Goal: Navigation & Orientation: Find specific page/section

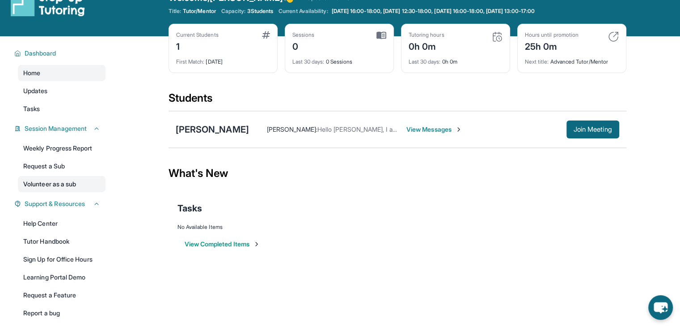
scroll to position [21, 0]
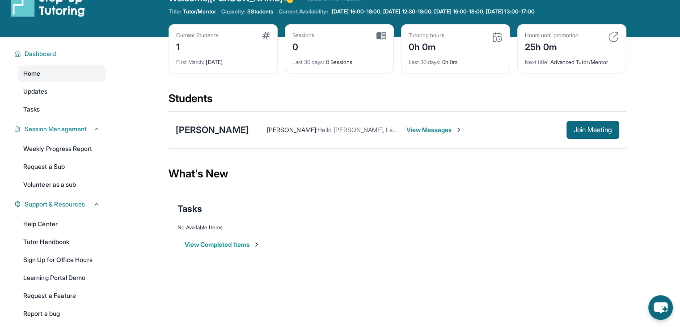
click at [76, 72] on link "Home" at bounding box center [62, 73] width 88 height 16
click at [73, 241] on link "Tutor Handbook" at bounding box center [62, 241] width 88 height 16
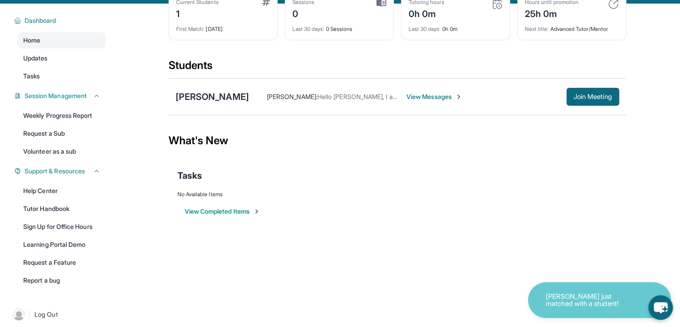
scroll to position [60, 0]
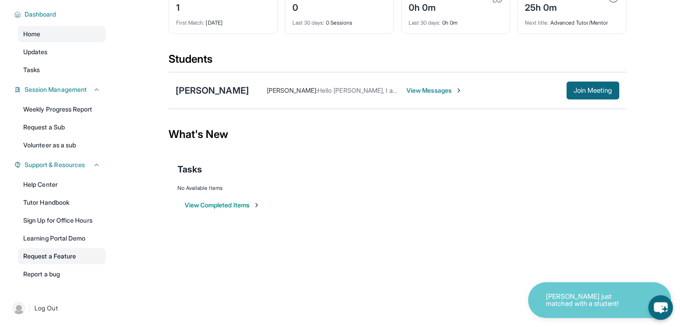
click at [56, 257] on link "Request a Feature" at bounding box center [62, 256] width 88 height 16
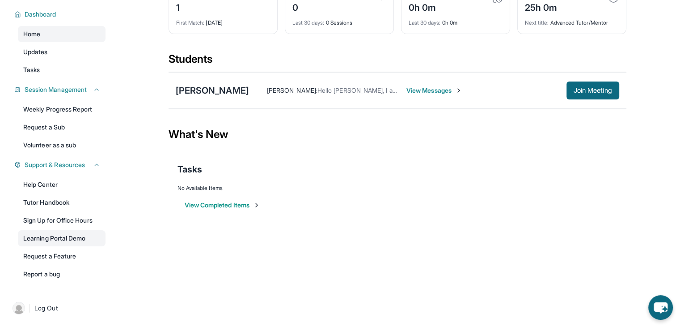
click at [64, 240] on link "Learning Portal Demo" at bounding box center [62, 238] width 88 height 16
click at [96, 164] on icon at bounding box center [96, 164] width 7 height 7
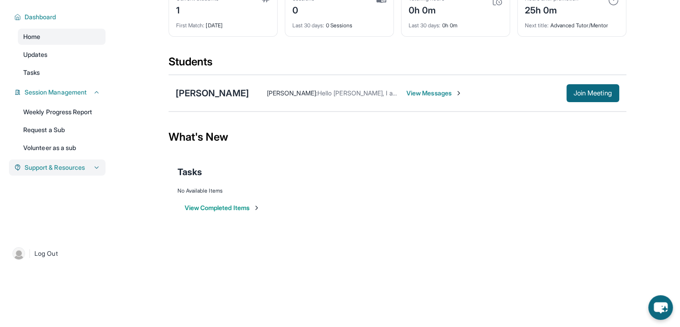
scroll to position [57, 0]
click at [94, 175] on div "Support & Resources" at bounding box center [57, 167] width 97 height 16
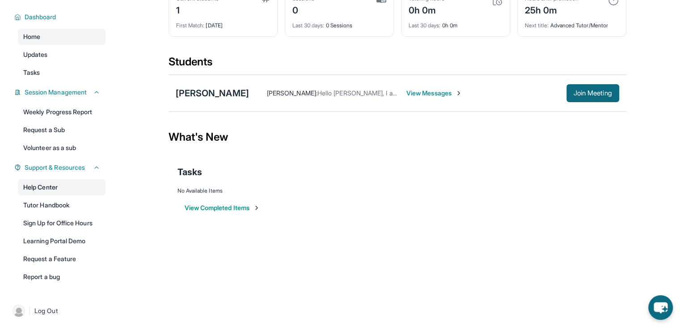
click at [50, 183] on link "Help Center" at bounding box center [62, 187] width 88 height 16
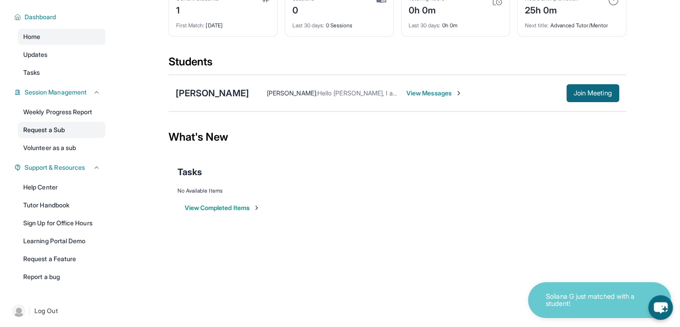
click at [71, 122] on link "Request a Sub" at bounding box center [62, 130] width 88 height 16
click at [73, 110] on link "Weekly Progress Report" at bounding box center [62, 112] width 88 height 16
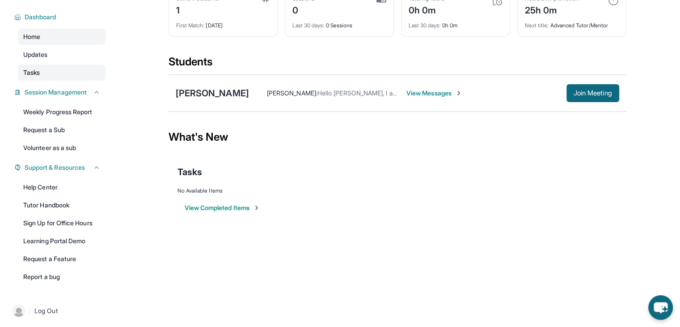
click at [46, 65] on link "Tasks" at bounding box center [62, 72] width 88 height 16
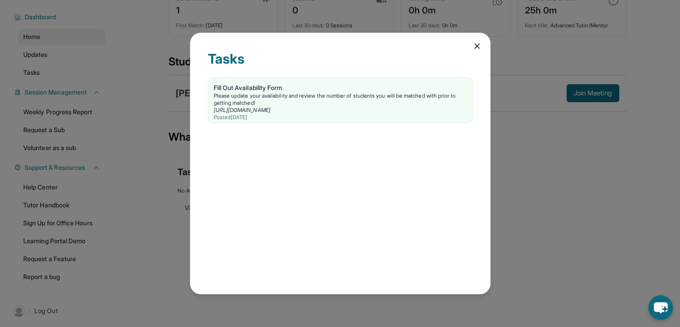
click at [473, 47] on icon at bounding box center [477, 46] width 9 height 9
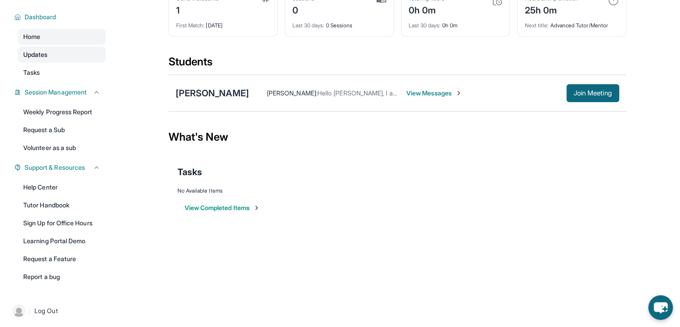
click at [77, 51] on link "Updates" at bounding box center [62, 55] width 88 height 16
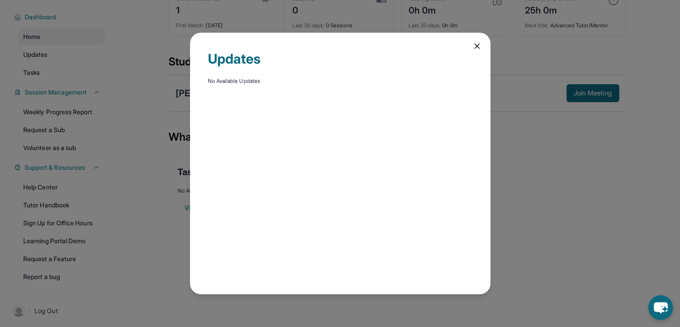
click at [475, 44] on icon at bounding box center [477, 46] width 4 height 4
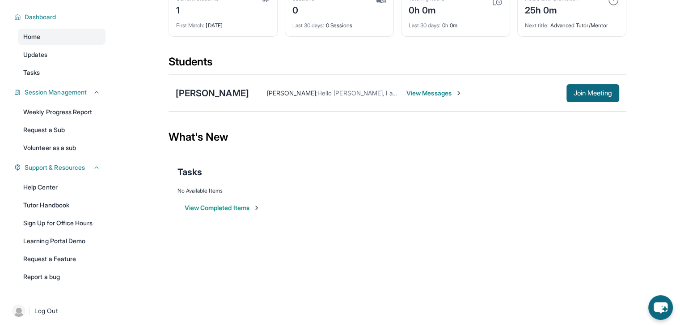
scroll to position [0, 0]
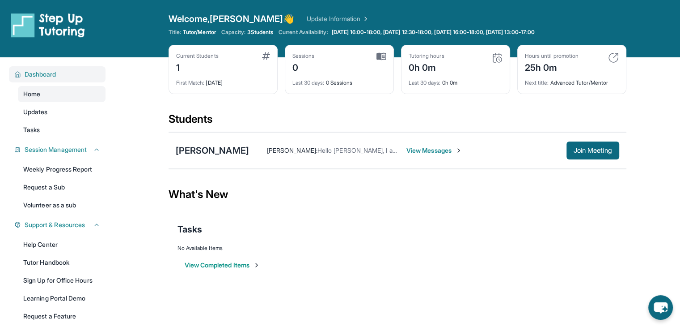
click at [46, 73] on span "Dashboard" at bounding box center [41, 74] width 32 height 9
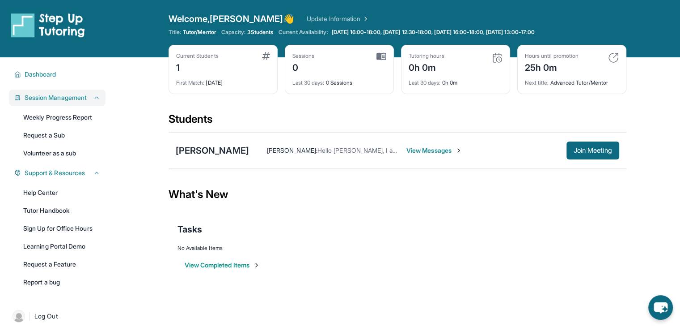
click at [50, 96] on span "Session Management" at bounding box center [56, 97] width 62 height 9
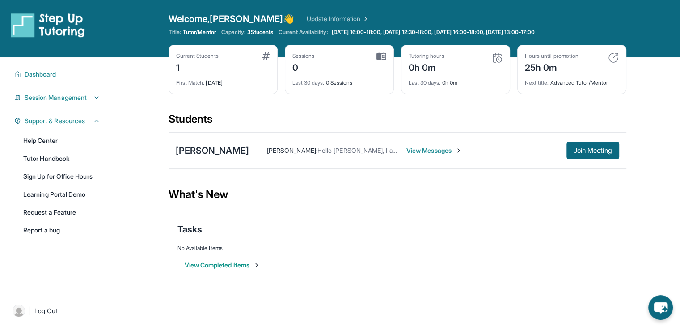
click at [31, 122] on span "Support & Resources" at bounding box center [55, 120] width 60 height 9
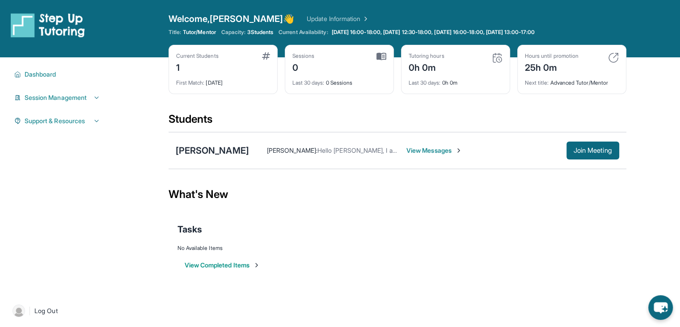
click at [374, 223] on div "Tasks" at bounding box center [398, 229] width 440 height 13
click at [236, 264] on button "View Completed Items" at bounding box center [223, 264] width 76 height 9
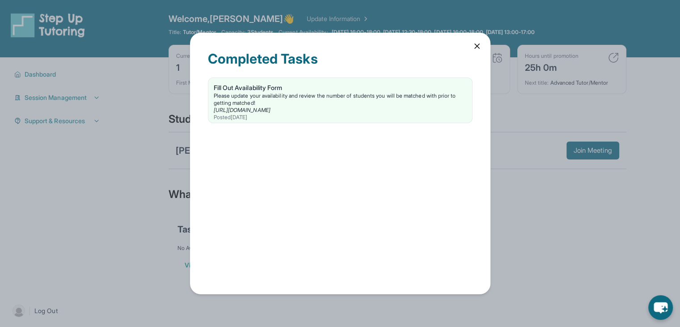
click at [476, 47] on icon at bounding box center [477, 46] width 4 height 4
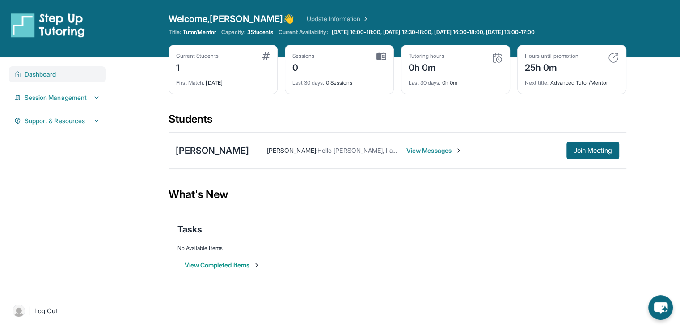
click at [55, 78] on span "Dashboard" at bounding box center [41, 74] width 32 height 9
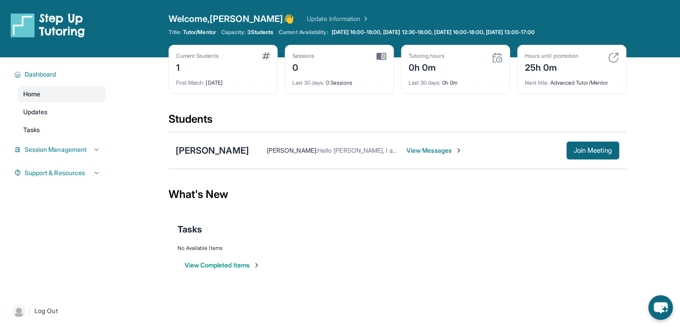
click at [48, 95] on link "Home" at bounding box center [62, 94] width 88 height 16
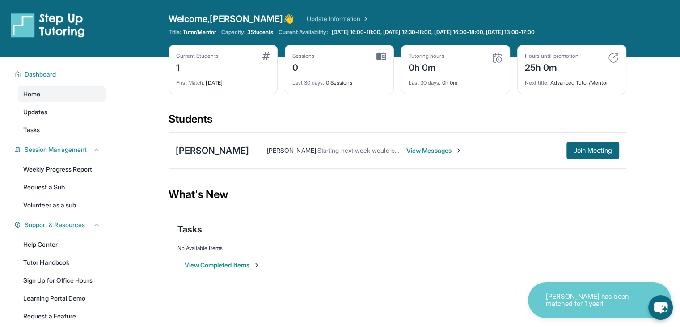
click at [324, 20] on link "Update Information" at bounding box center [338, 18] width 63 height 9
